Goal: Check status: Check status

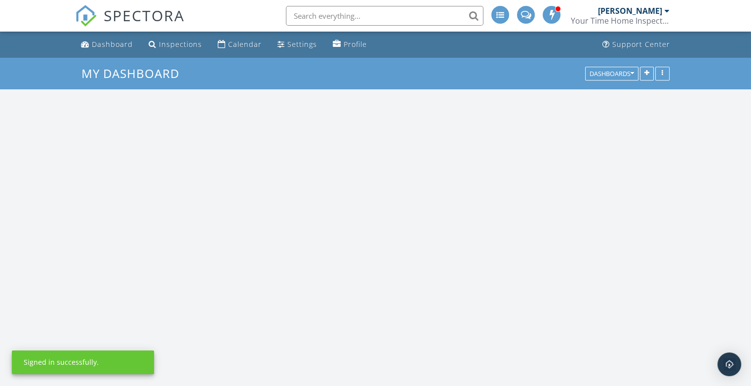
scroll to position [816, 767]
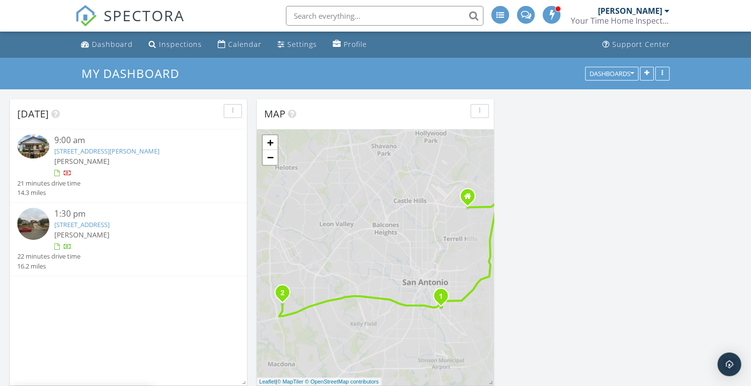
click at [112, 150] on link "[STREET_ADDRESS][PERSON_NAME]" at bounding box center [106, 151] width 105 height 9
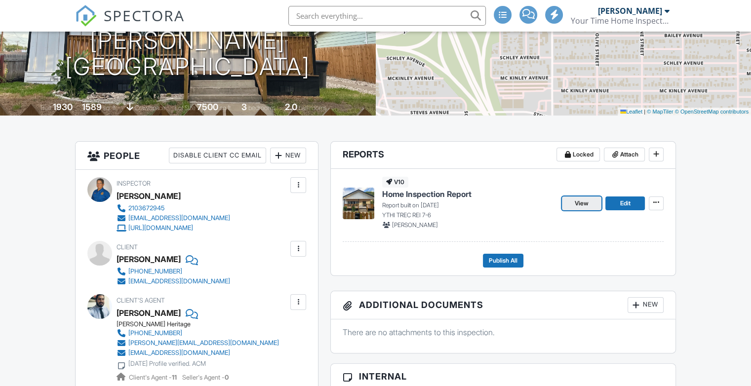
click at [578, 206] on span "View" at bounding box center [582, 204] width 14 height 10
click at [583, 203] on span "View" at bounding box center [582, 204] width 14 height 10
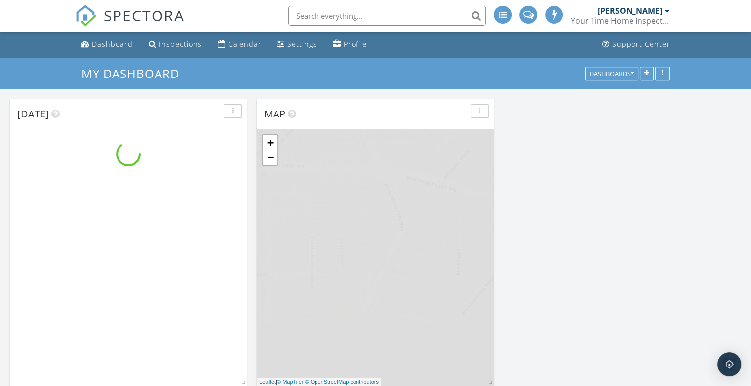
scroll to position [816, 767]
